Goal: Navigation & Orientation: Find specific page/section

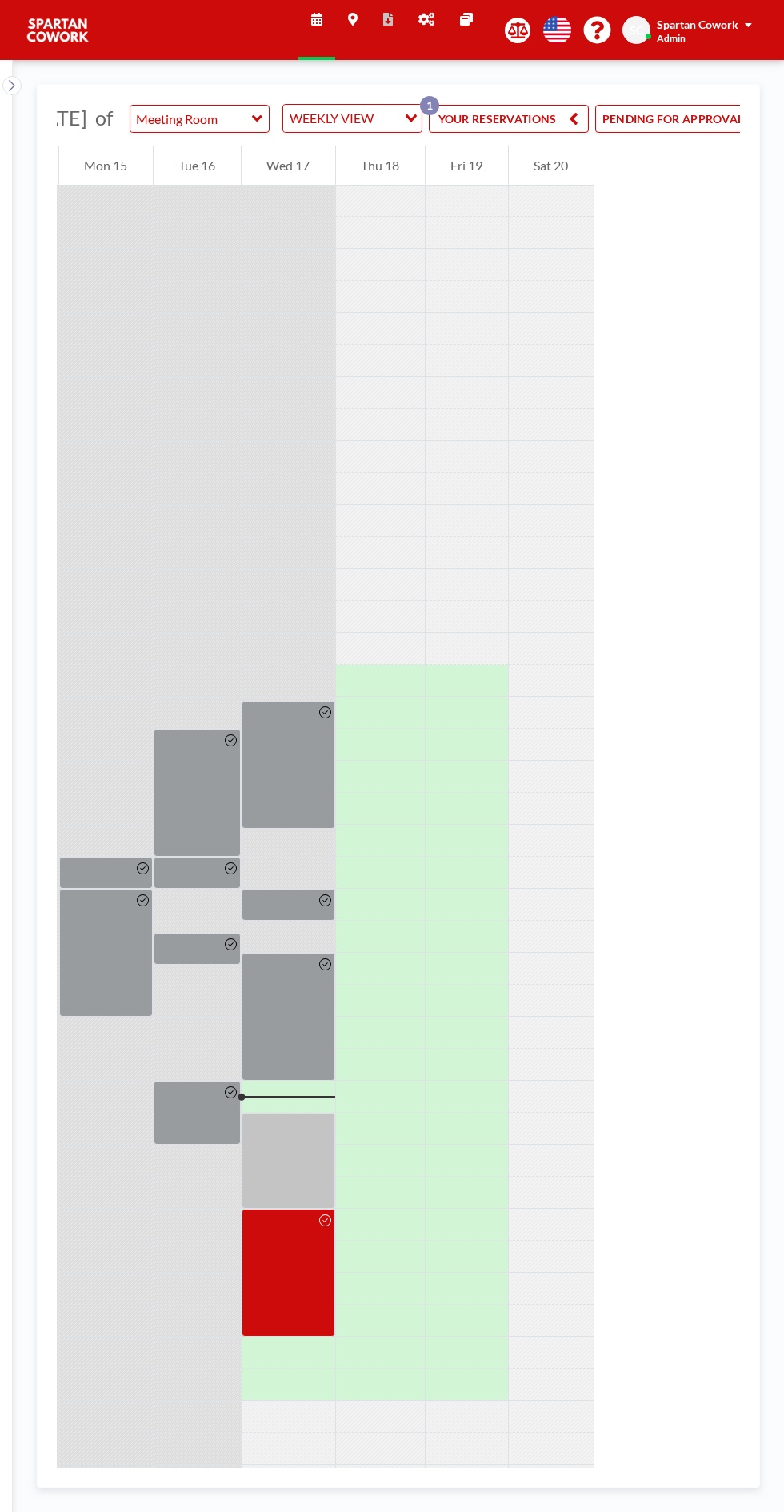
scroll to position [0, 214]
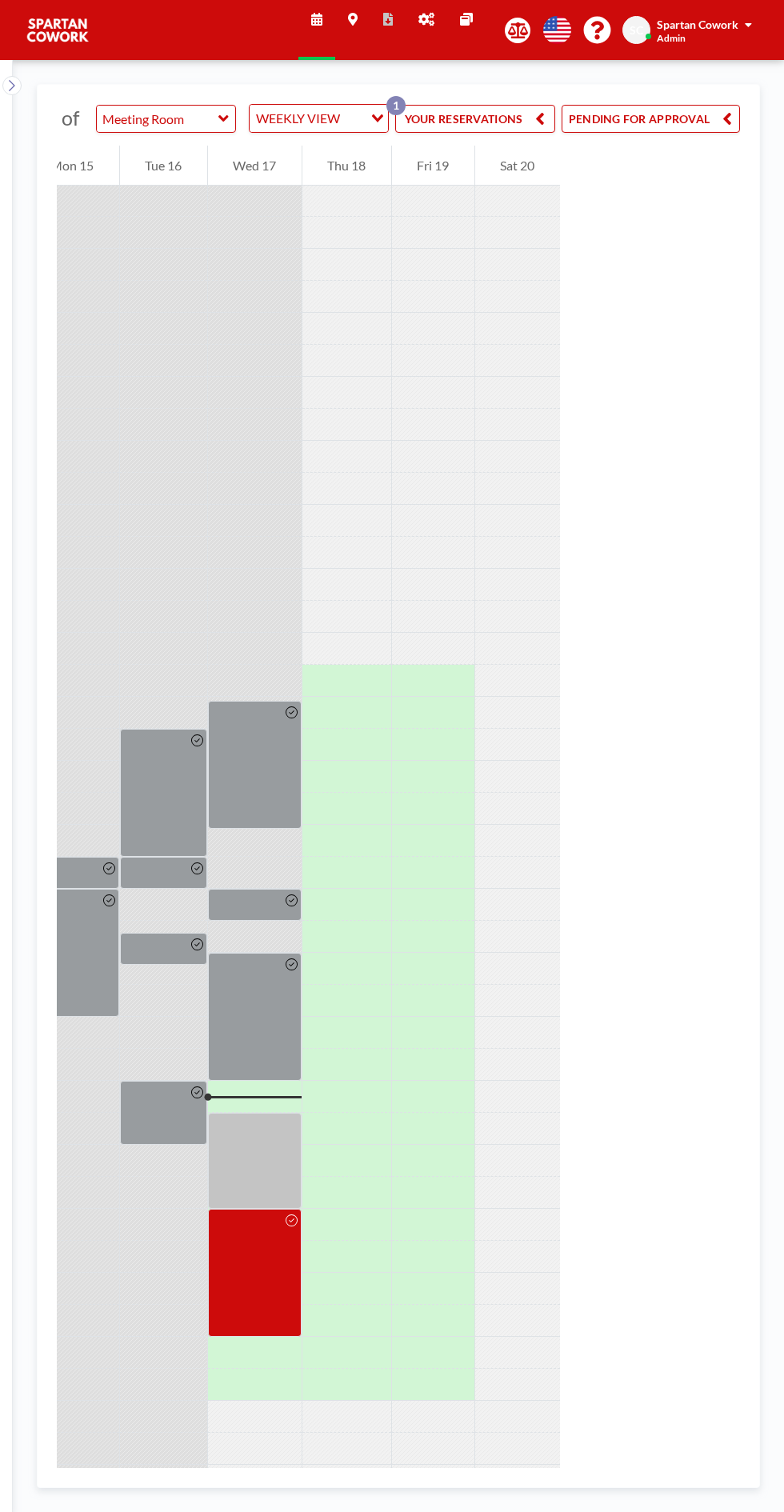
click at [672, 133] on button "PENDING FOR APPROVAL" at bounding box center [650, 118] width 178 height 28
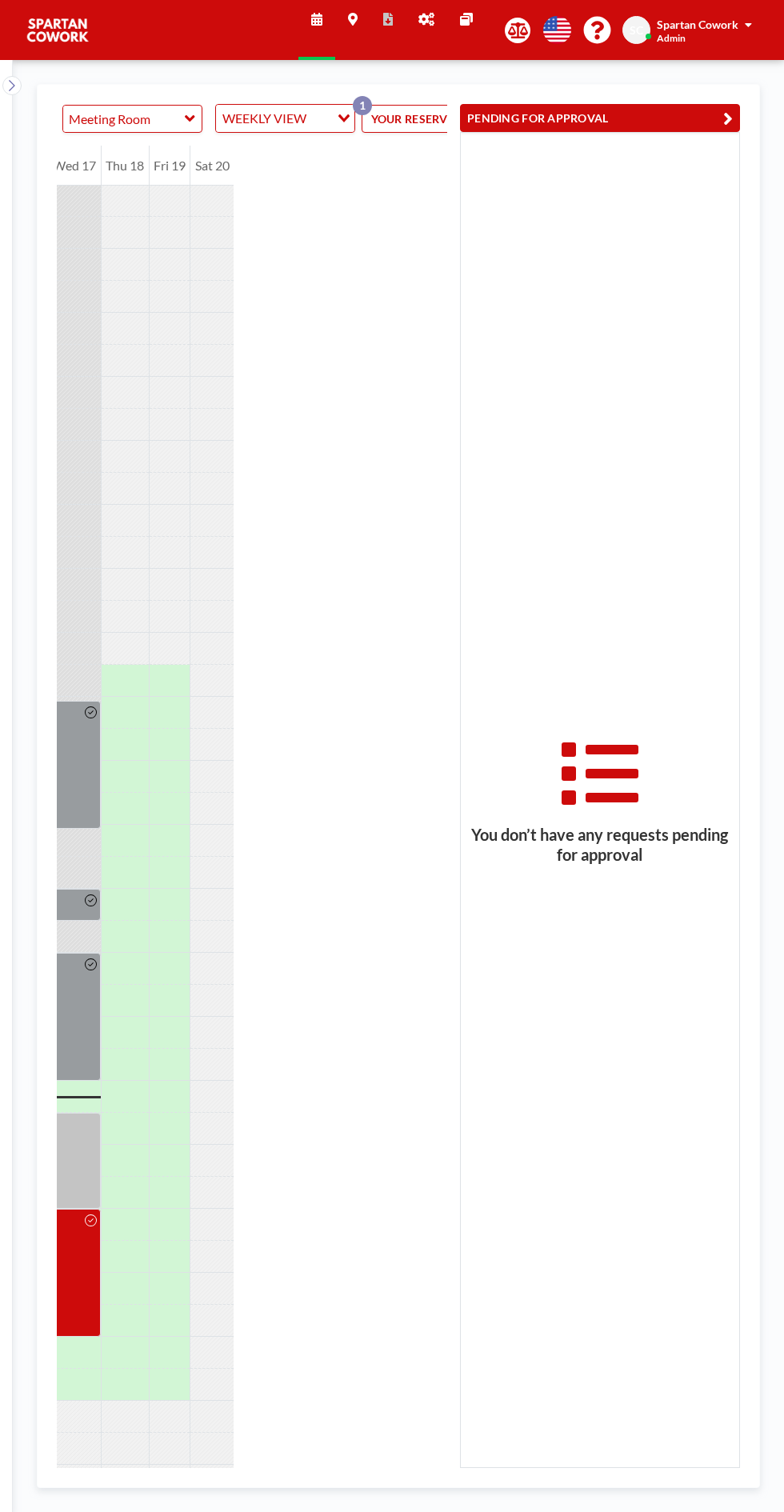
click at [445, 26] on link "Admin panel" at bounding box center [426, 30] width 42 height 60
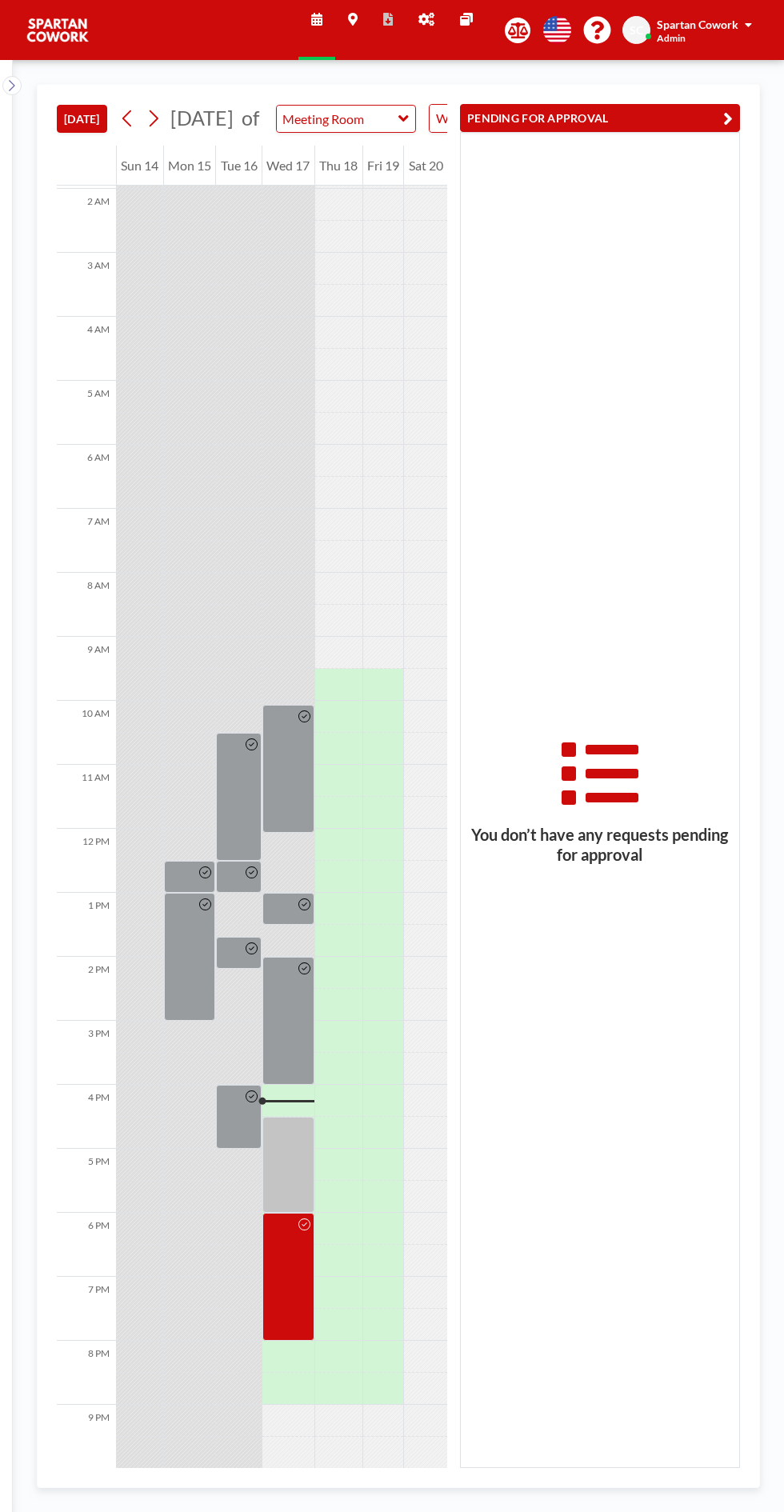
scroll to position [129, 0]
click at [437, 33] on link "Admin panel" at bounding box center [426, 30] width 42 height 60
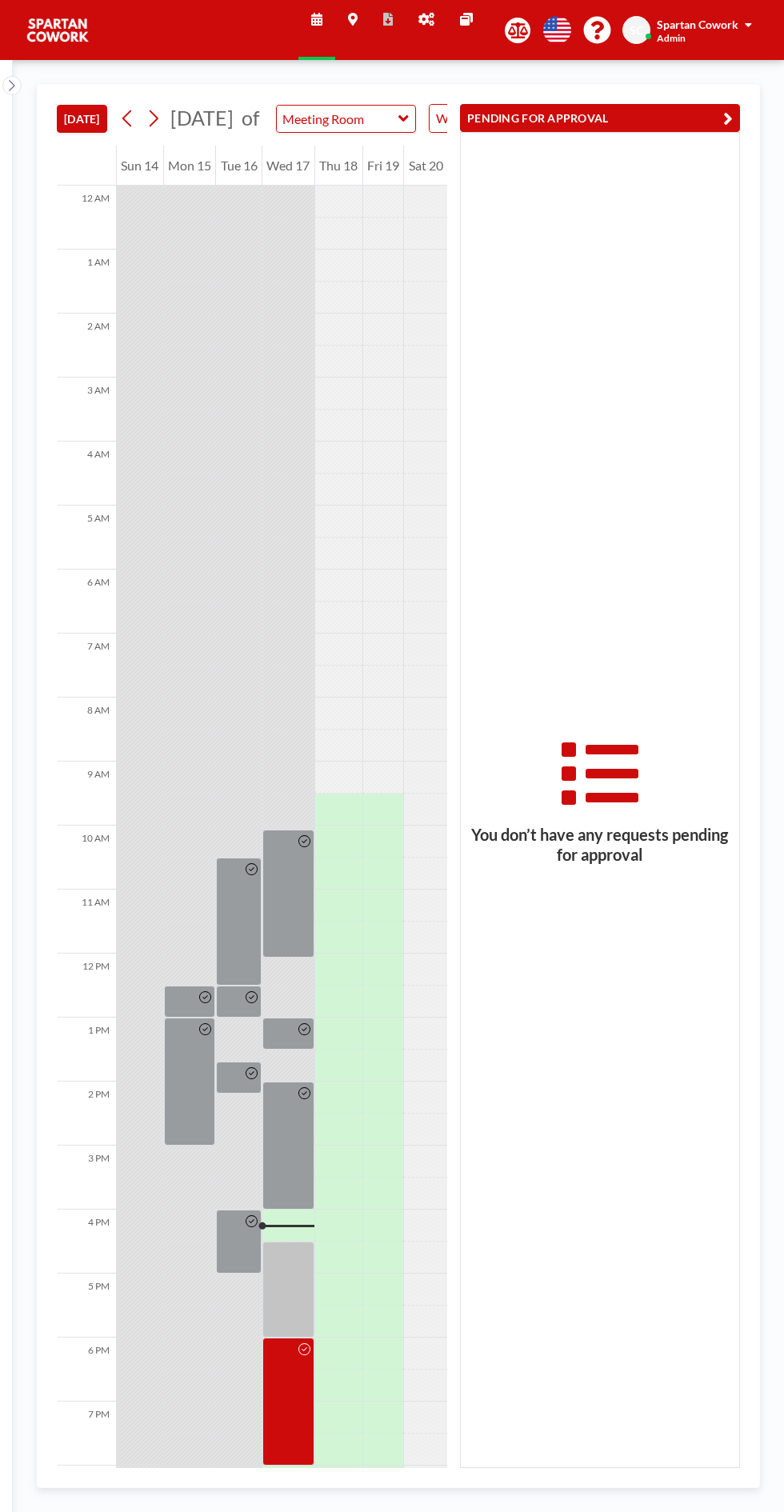
scroll to position [129, 0]
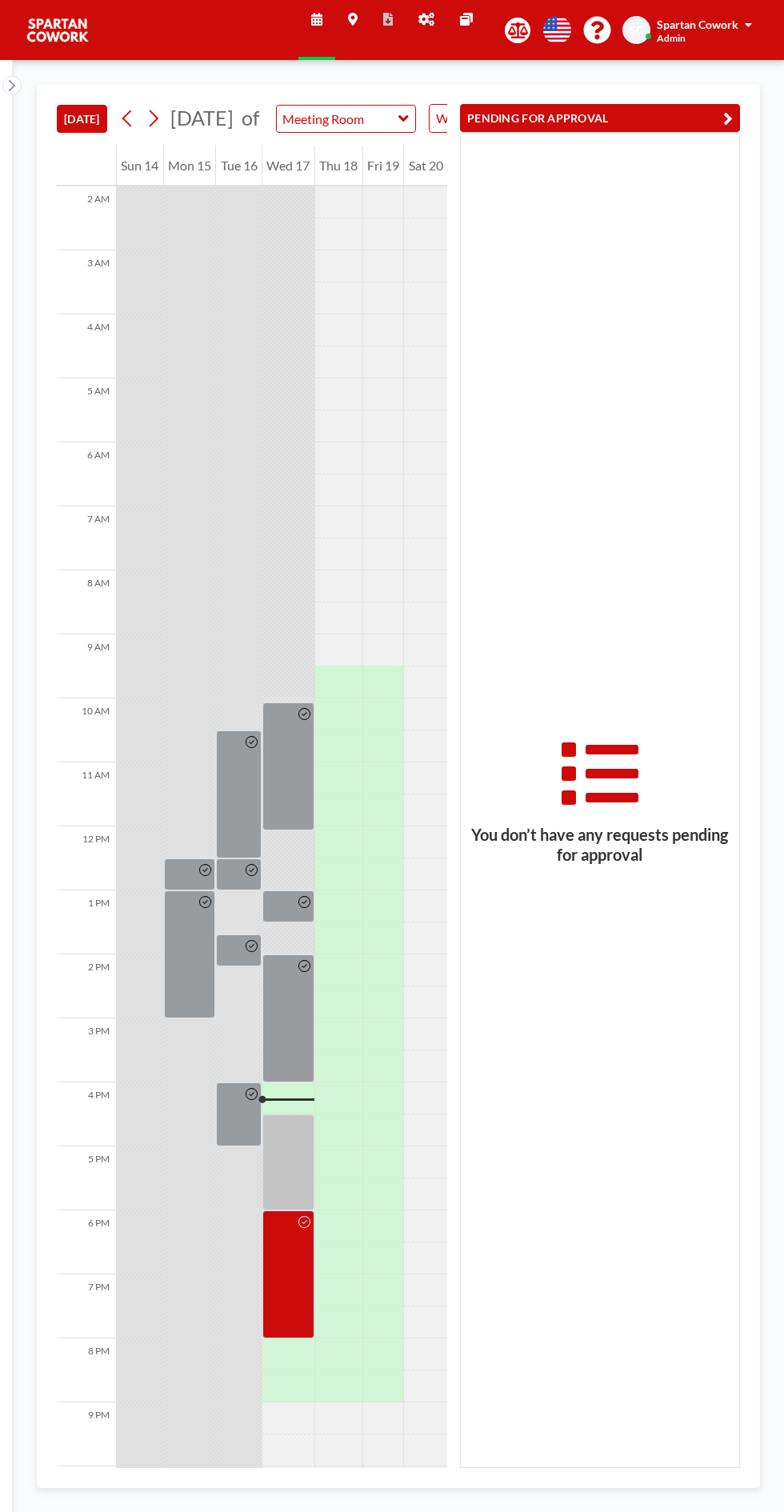
scroll to position [129, 0]
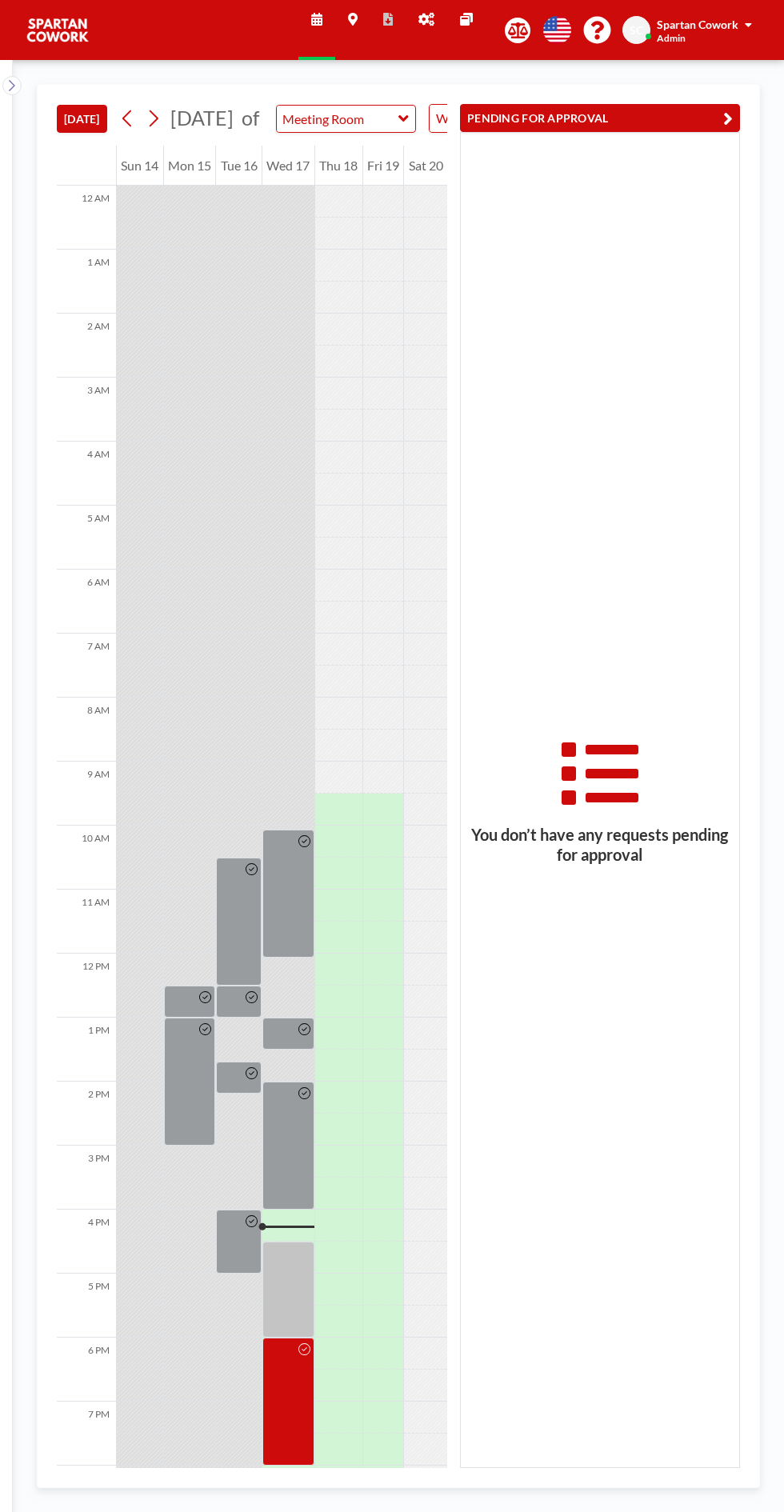
scroll to position [129, 0]
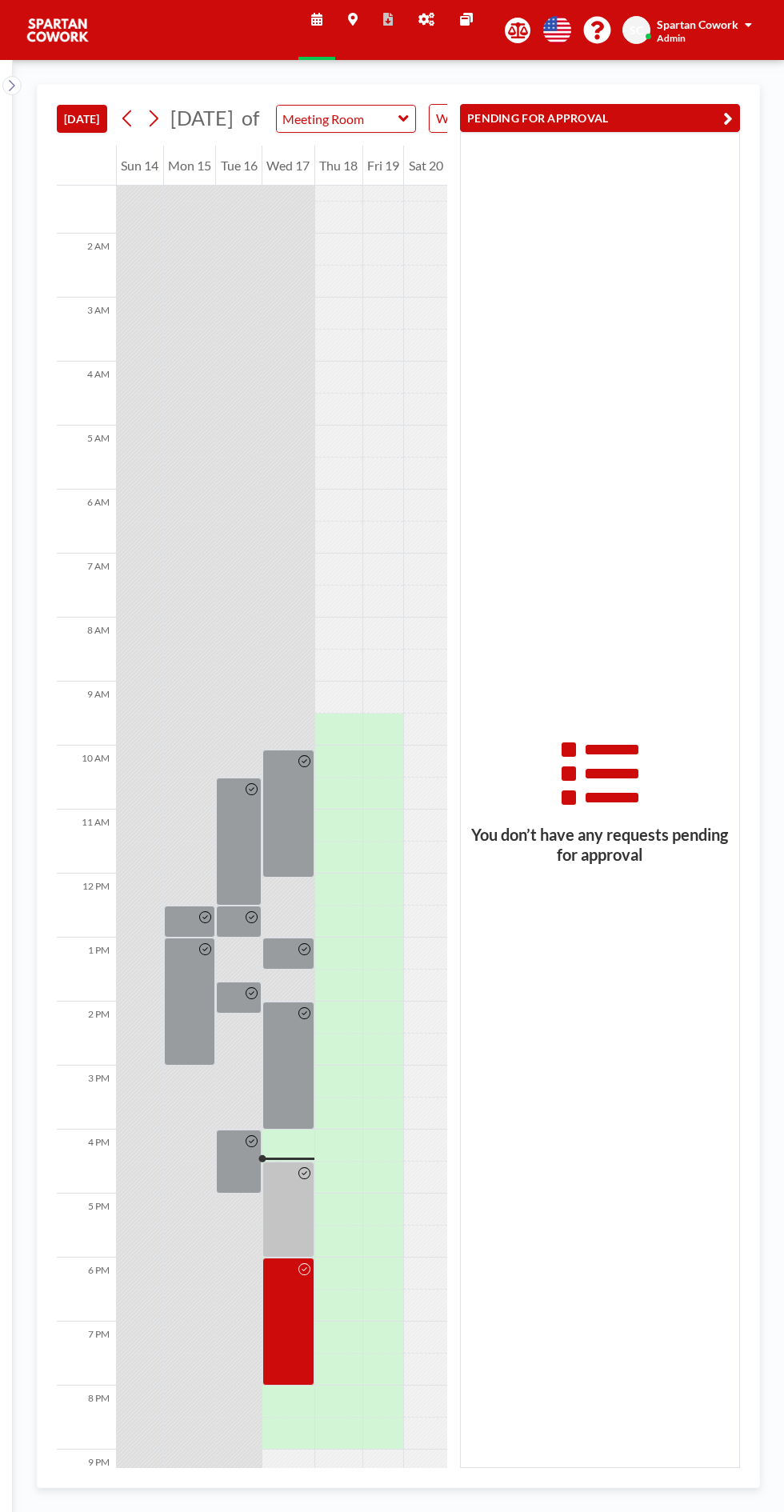
scroll to position [129, 0]
